Goal: Navigation & Orientation: Locate item on page

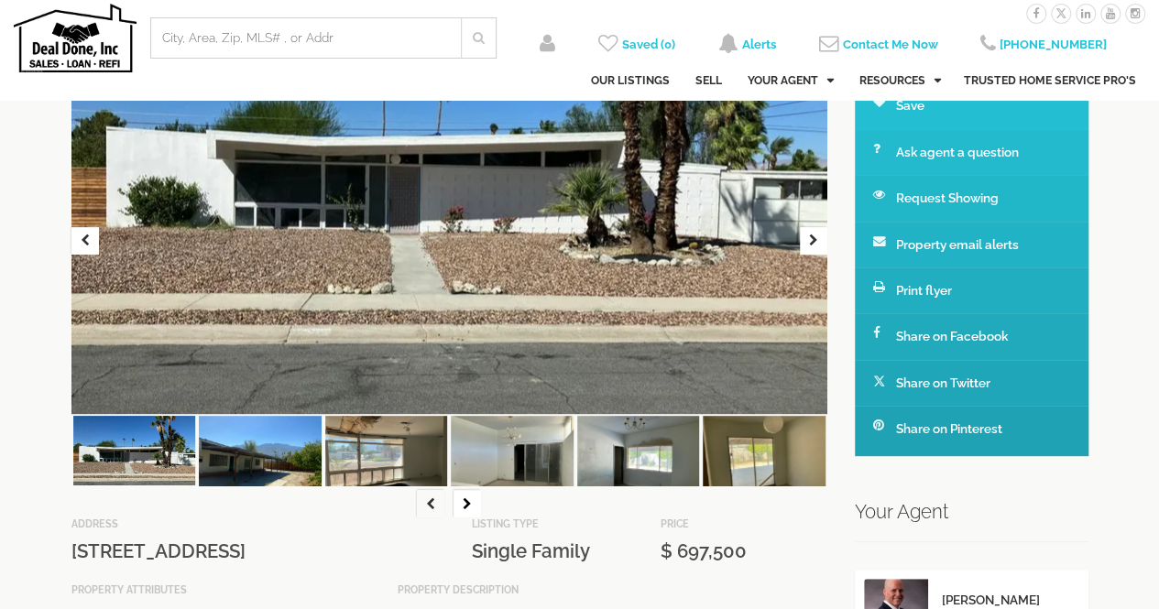
scroll to position [75, 0]
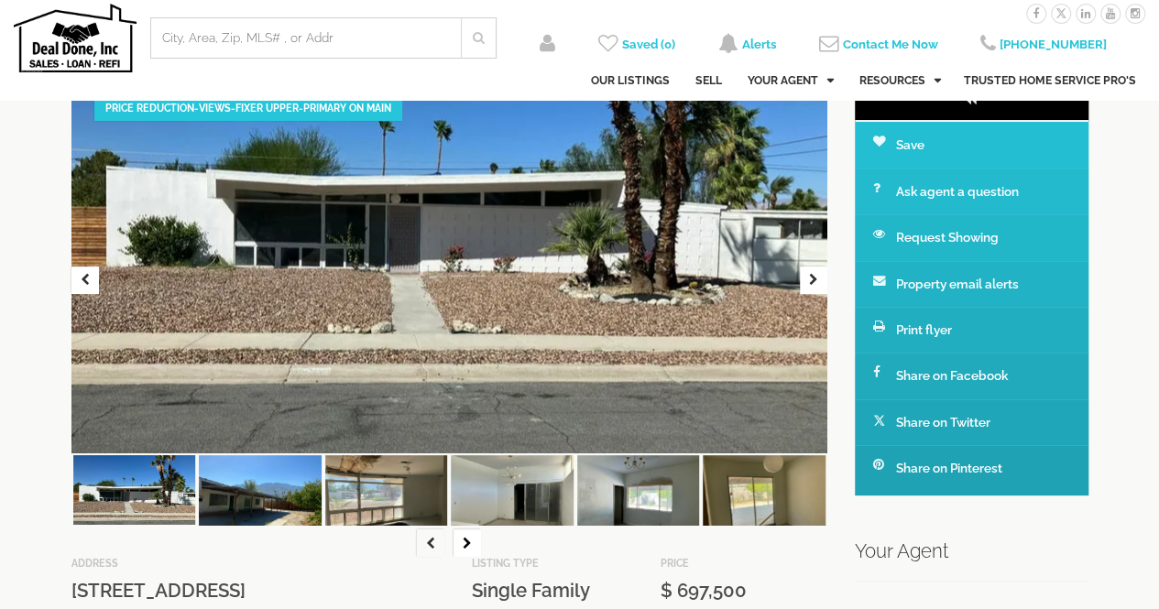
click at [240, 498] on img at bounding box center [260, 501] width 123 height 92
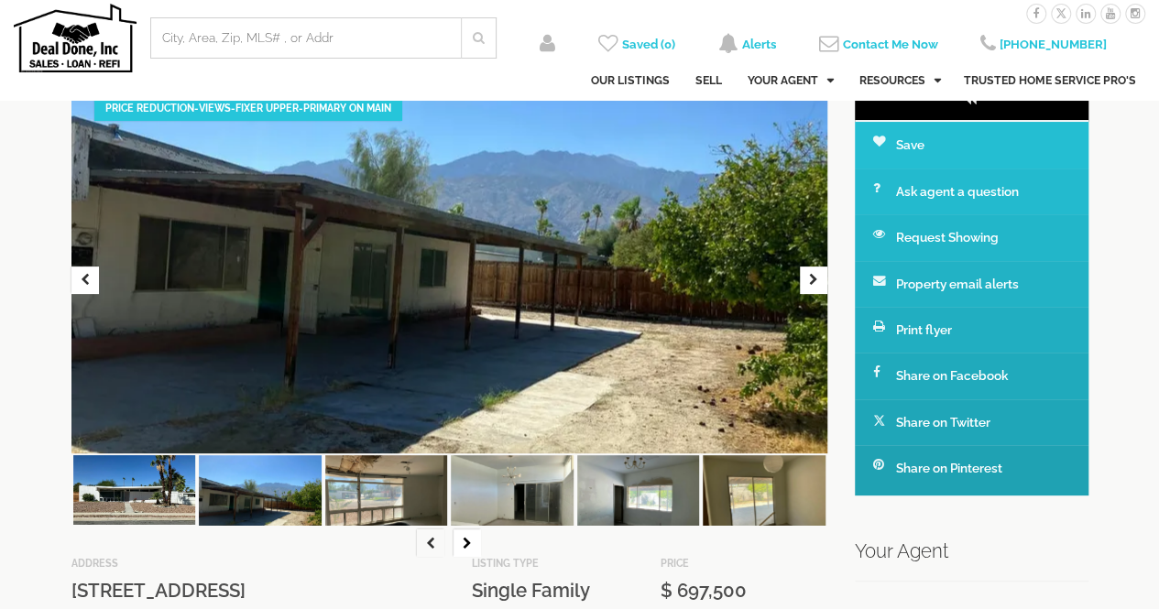
click at [357, 487] on img at bounding box center [386, 501] width 123 height 92
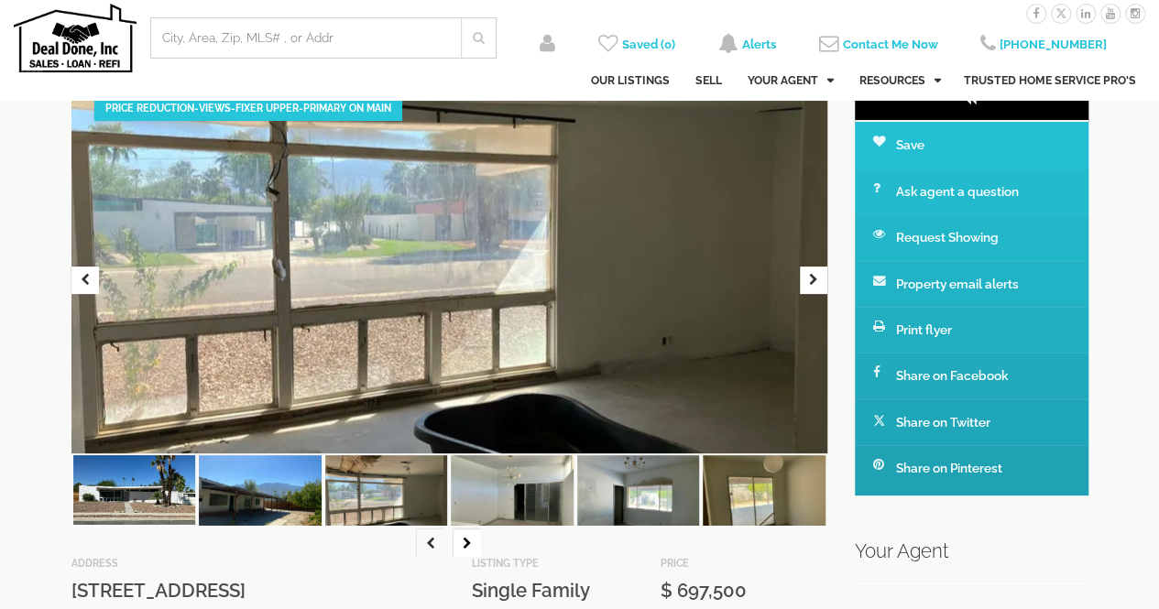
click at [517, 503] on img at bounding box center [512, 501] width 123 height 92
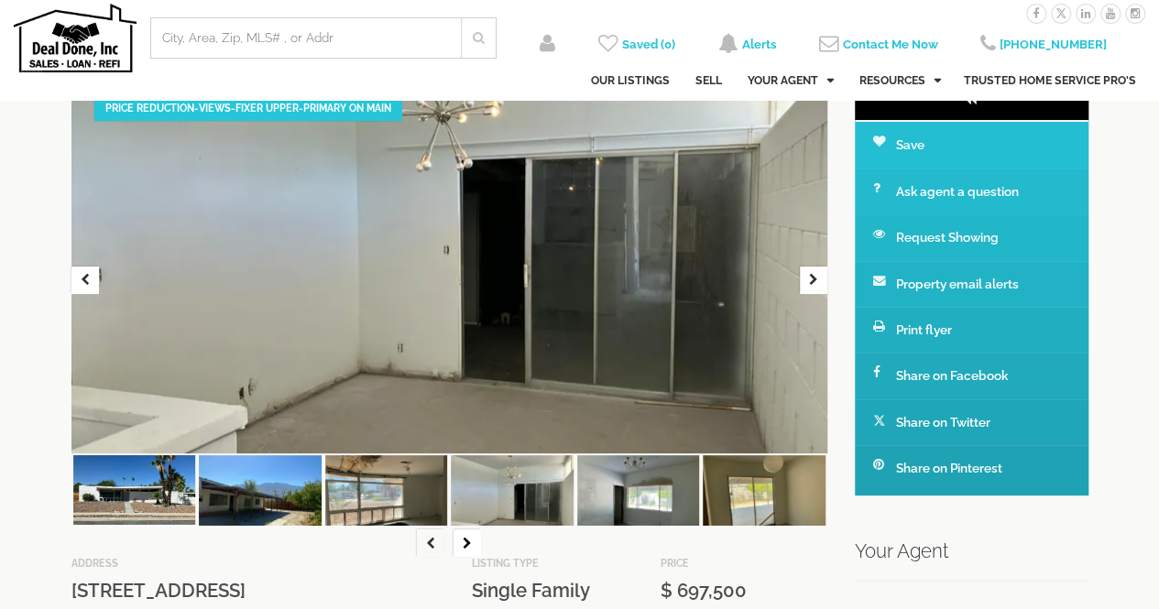
click at [655, 499] on img at bounding box center [638, 501] width 123 height 92
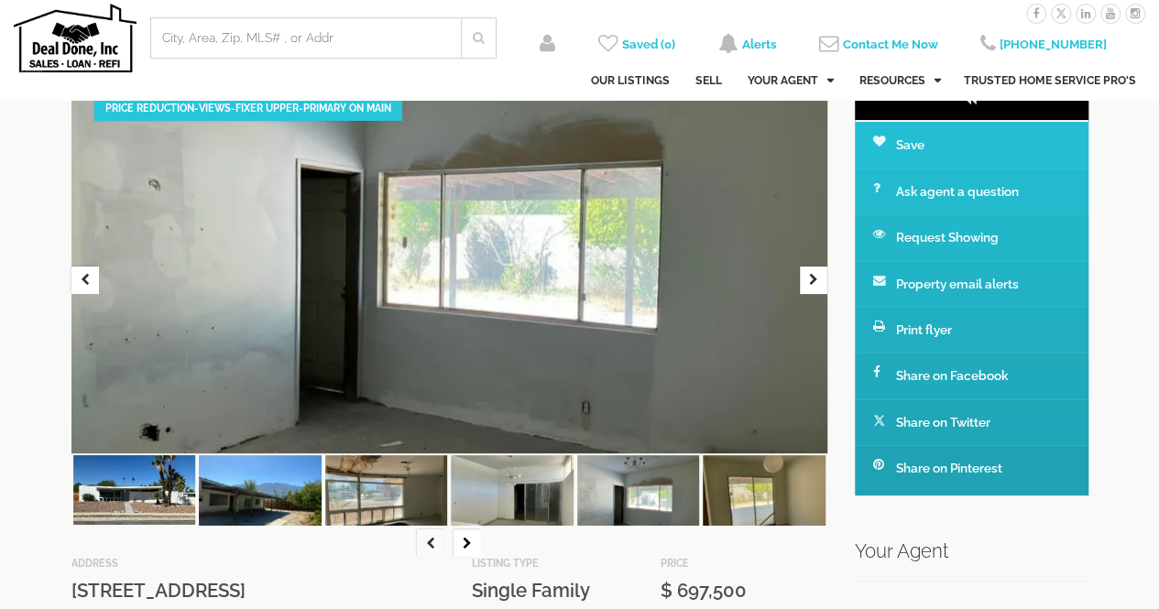
click at [751, 500] on img at bounding box center [764, 501] width 123 height 92
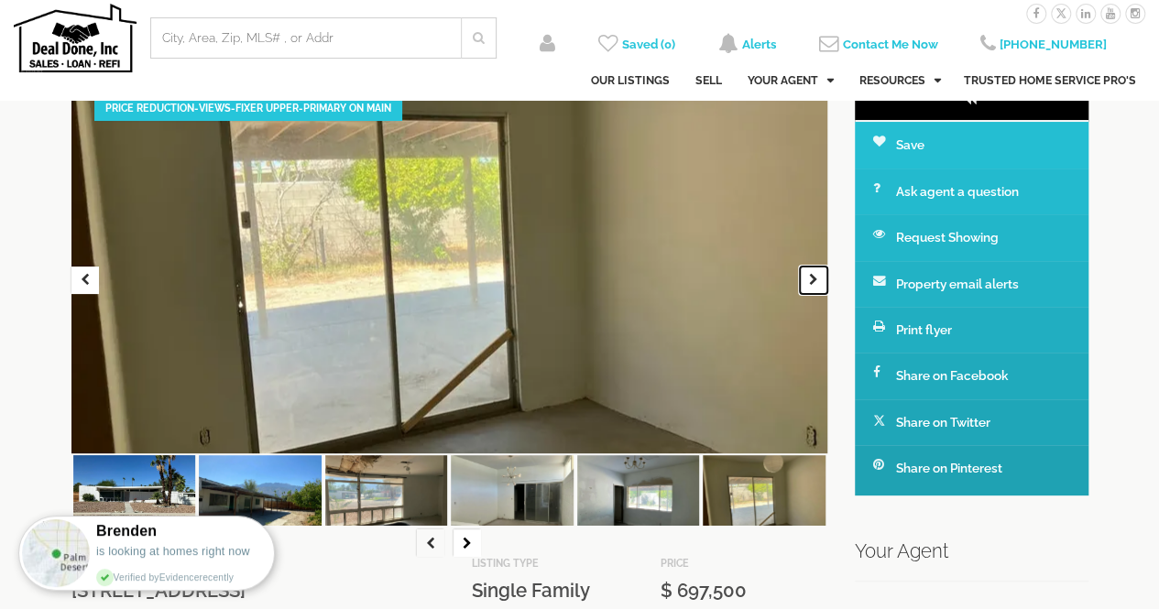
click at [809, 281] on icon "button" at bounding box center [813, 281] width 9 height 13
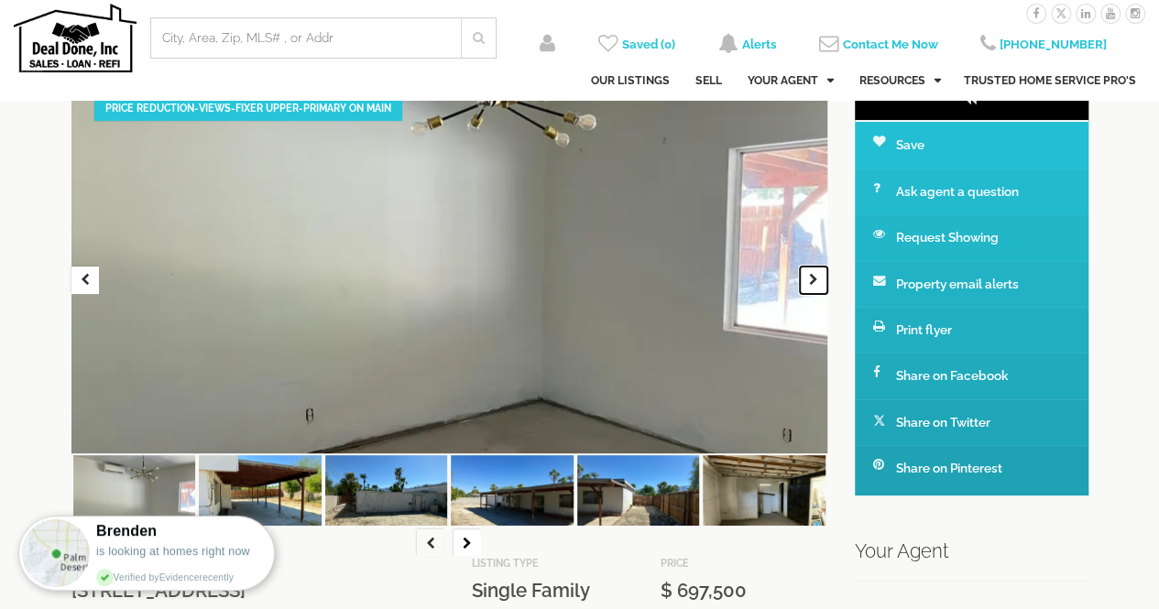
click at [809, 281] on icon "button" at bounding box center [813, 281] width 9 height 13
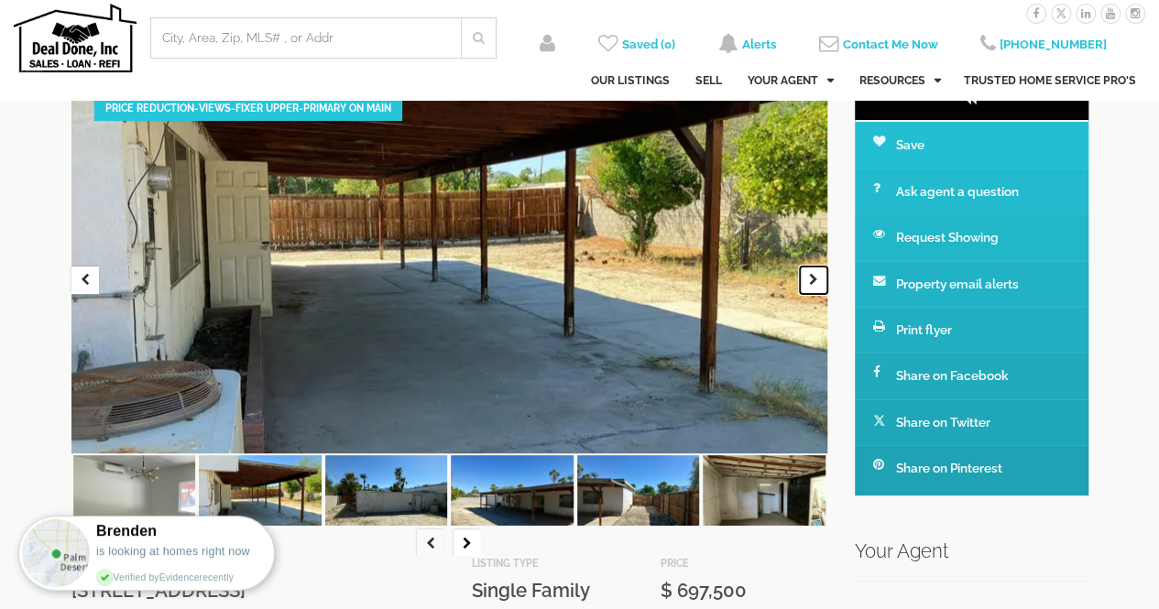
click at [809, 281] on icon "button" at bounding box center [813, 281] width 9 height 13
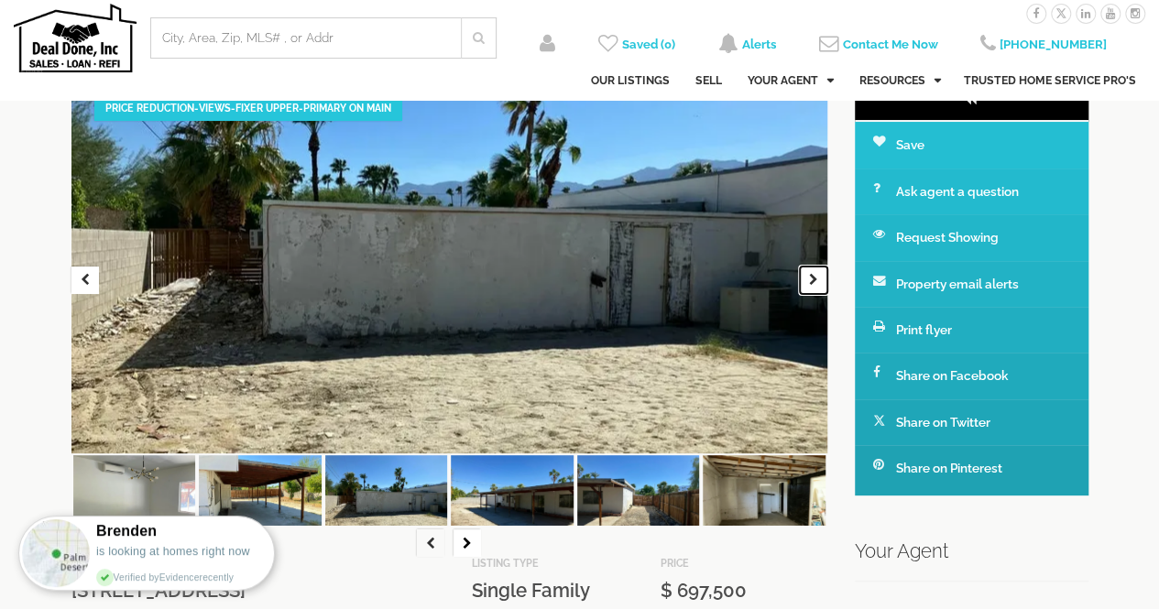
click at [809, 281] on icon "button" at bounding box center [813, 281] width 9 height 13
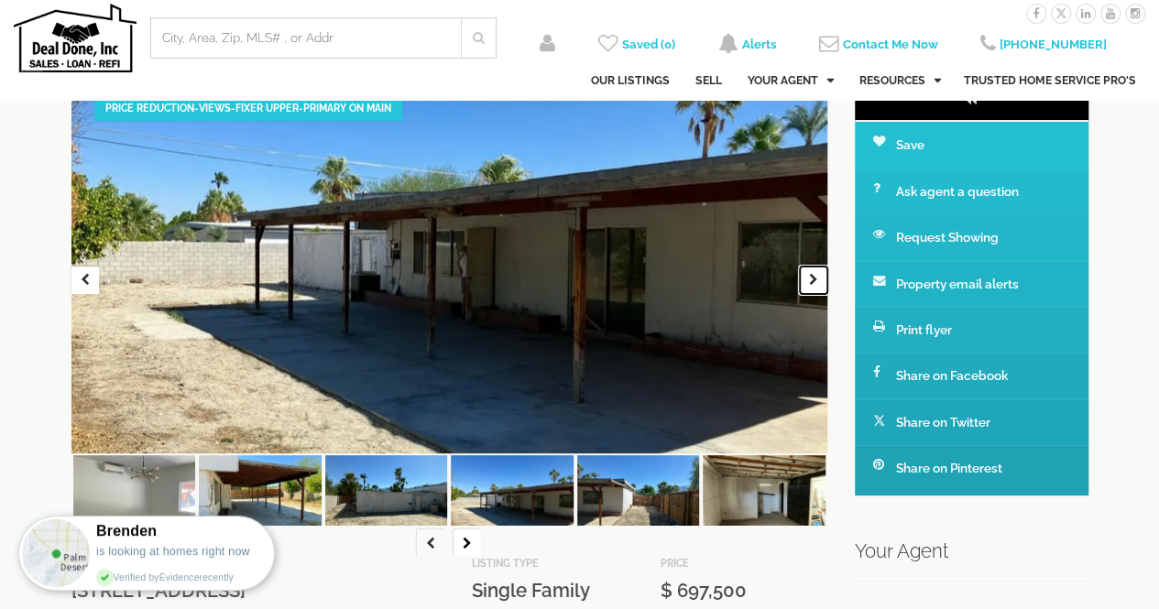
click at [809, 281] on icon "button" at bounding box center [813, 281] width 9 height 13
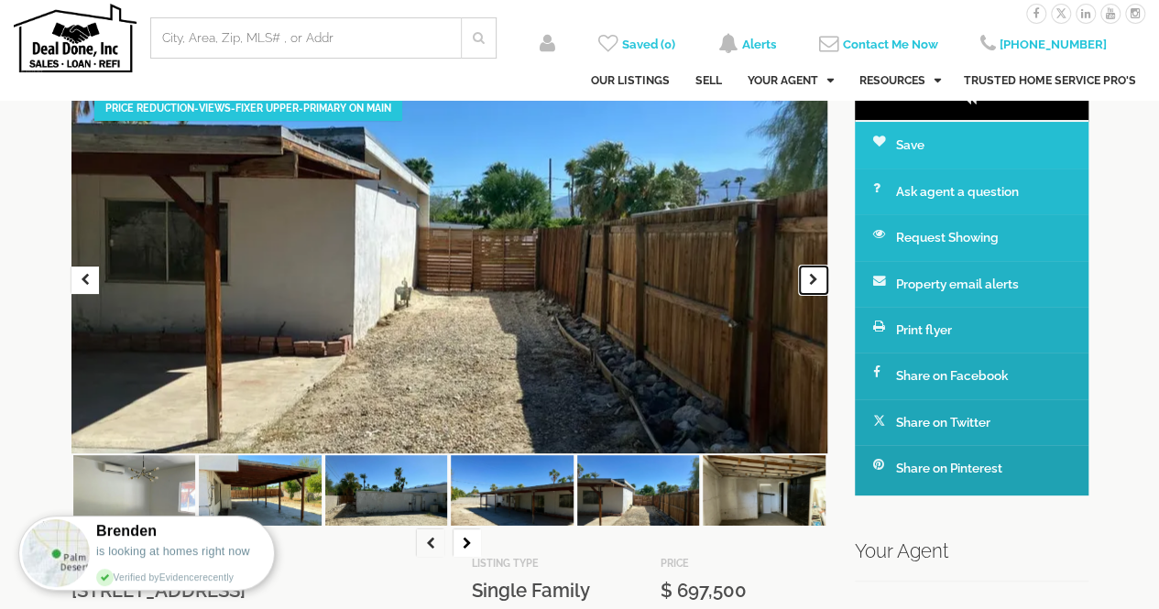
click at [809, 281] on icon "button" at bounding box center [813, 281] width 9 height 13
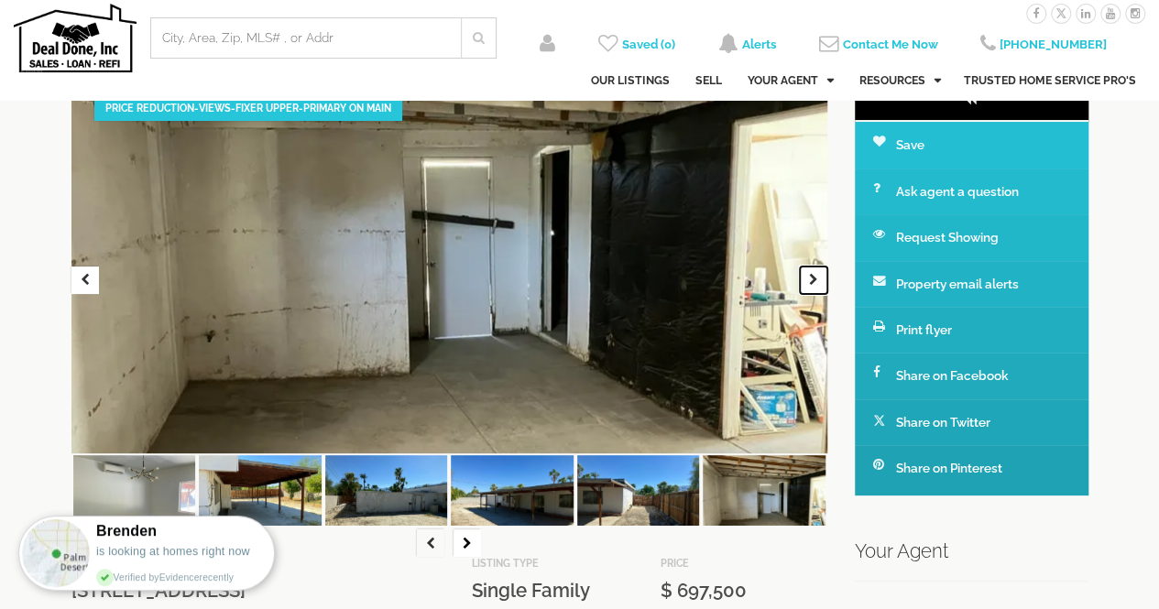
click at [809, 281] on icon "button" at bounding box center [813, 281] width 9 height 13
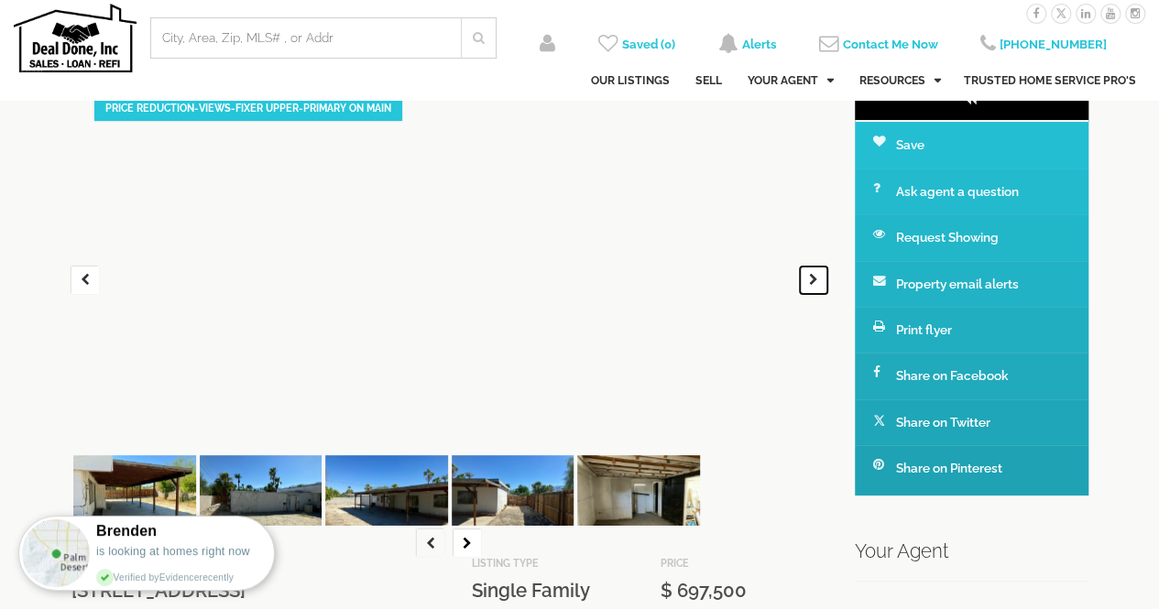
click at [809, 281] on icon "button" at bounding box center [813, 281] width 9 height 13
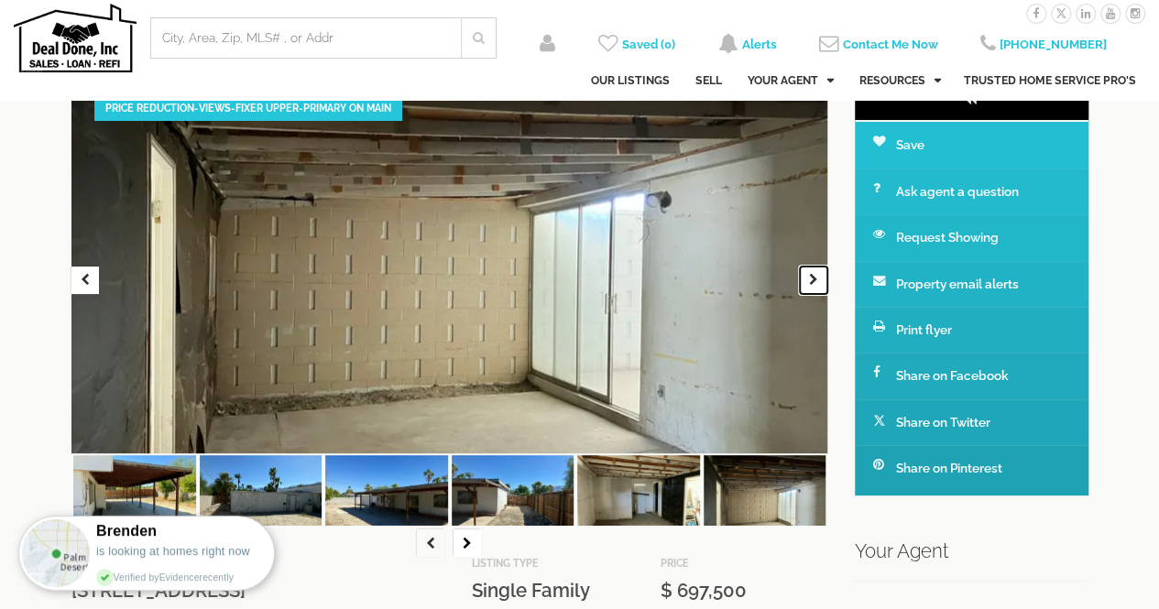
click at [809, 281] on icon "button" at bounding box center [813, 281] width 9 height 13
